Goal: Find specific page/section: Find specific page/section

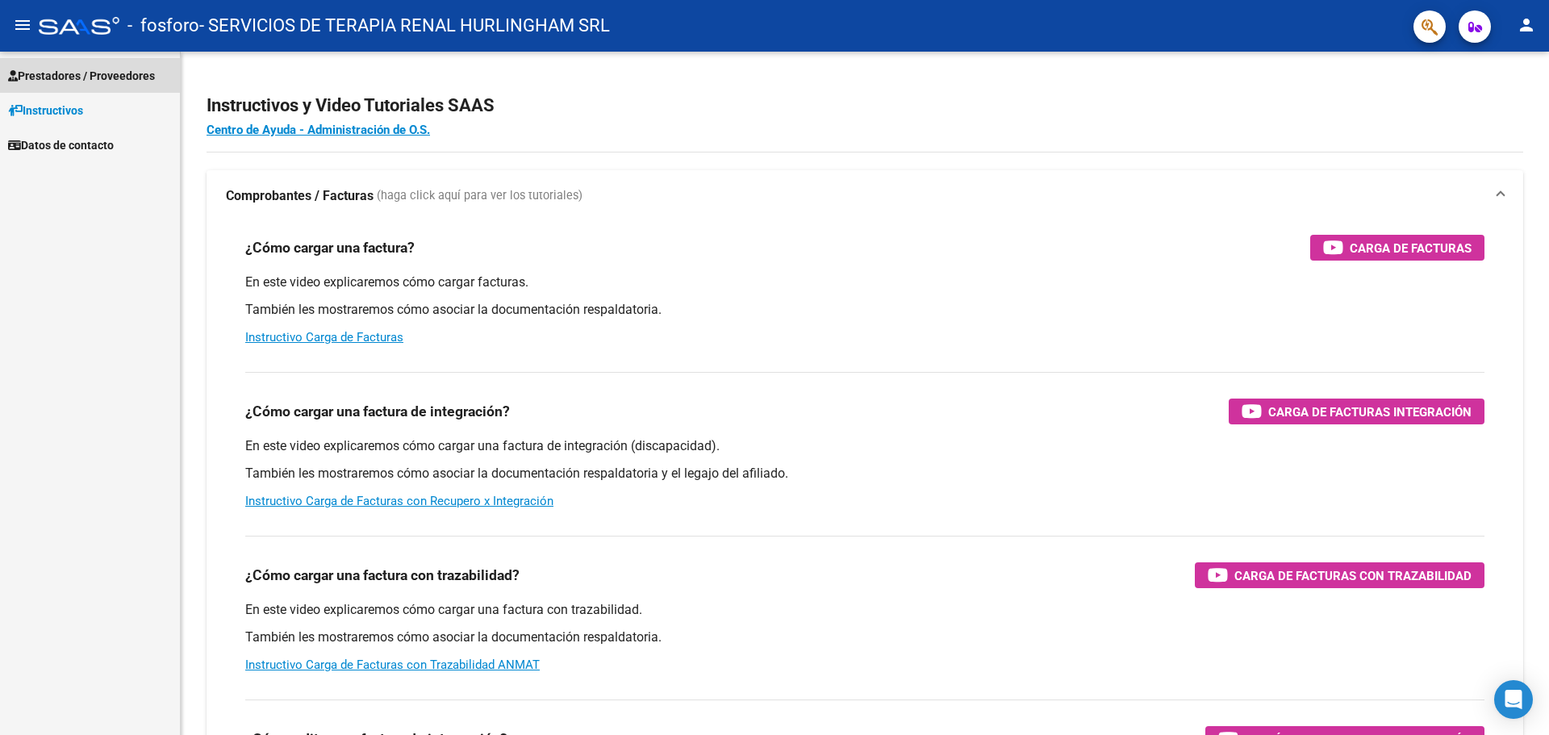
click at [78, 76] on span "Prestadores / Proveedores" at bounding box center [81, 76] width 147 height 18
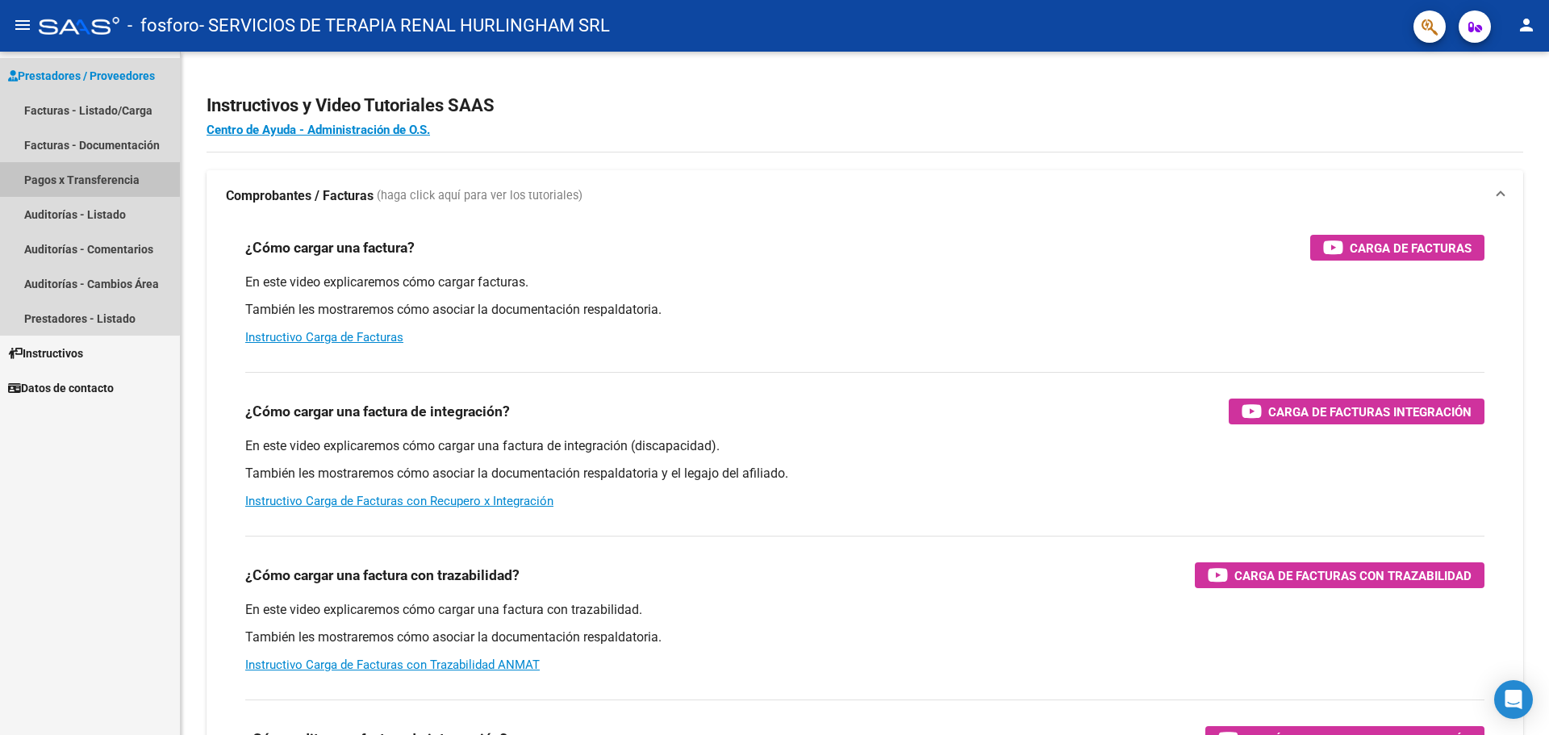
click at [73, 178] on link "Pagos x Transferencia" at bounding box center [90, 179] width 180 height 35
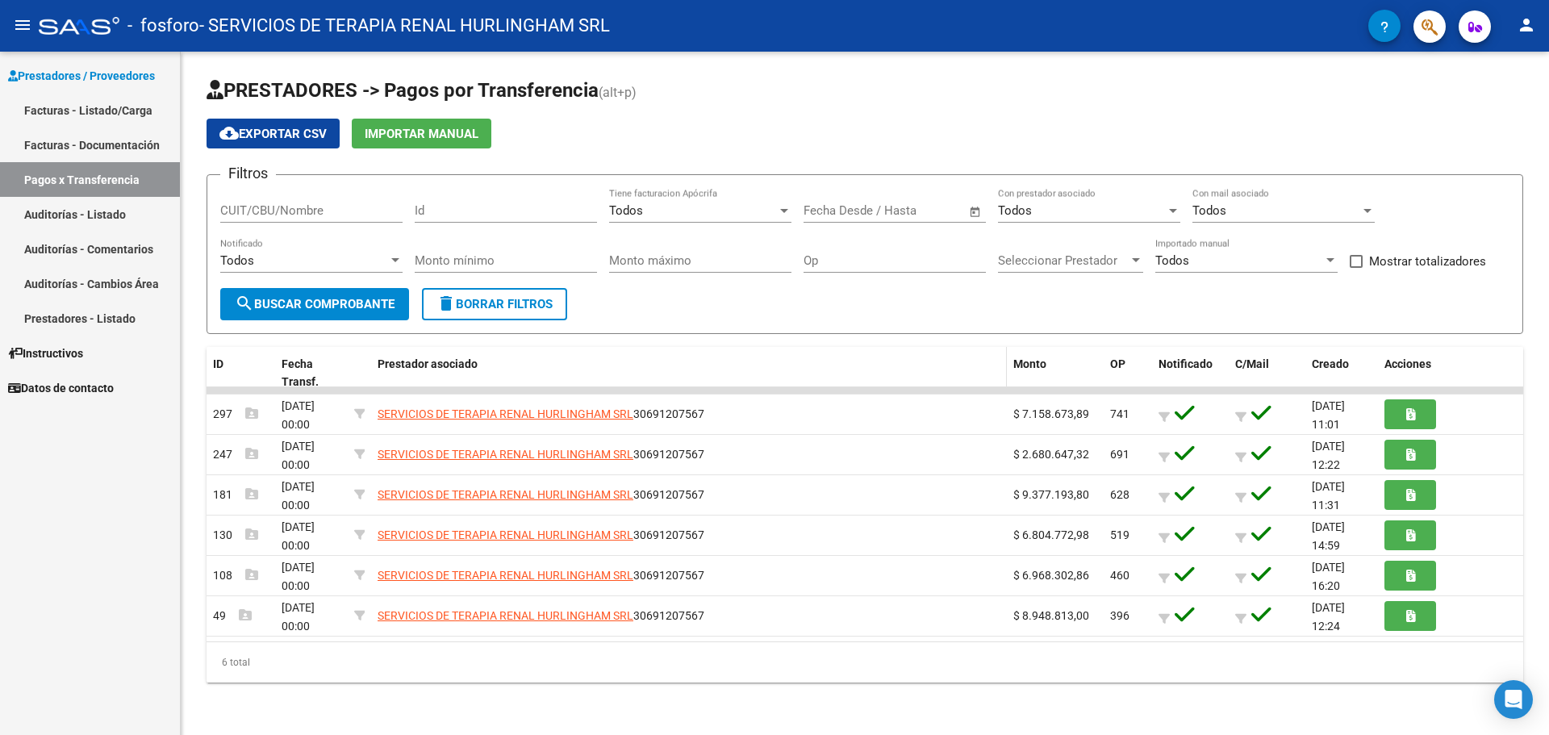
click at [843, 361] on div "Prestador asociado" at bounding box center [689, 364] width 623 height 19
drag, startPoint x: 687, startPoint y: 342, endPoint x: 533, endPoint y: 348, distance: 153.4
click at [684, 342] on div "PRESTADORES -> Pagos por Transferencia (alt+p) cloud_download Exportar CSV Impo…" at bounding box center [865, 379] width 1317 height 605
click at [349, 303] on span "search Buscar Comprobante" at bounding box center [315, 304] width 160 height 15
click at [116, 143] on link "Facturas - Documentación" at bounding box center [90, 144] width 180 height 35
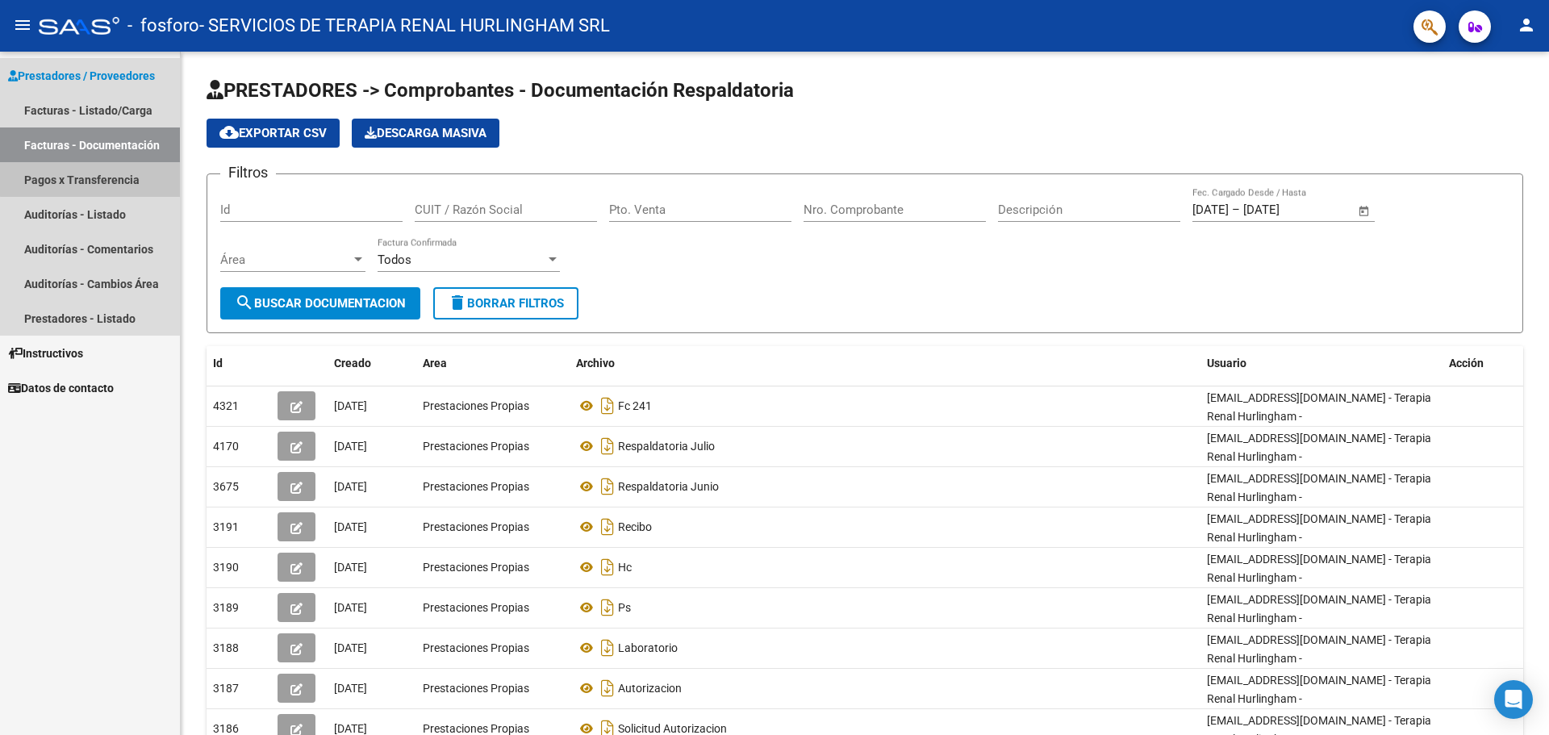
click at [120, 177] on link "Pagos x Transferencia" at bounding box center [90, 179] width 180 height 35
